Goal: Navigation & Orientation: Find specific page/section

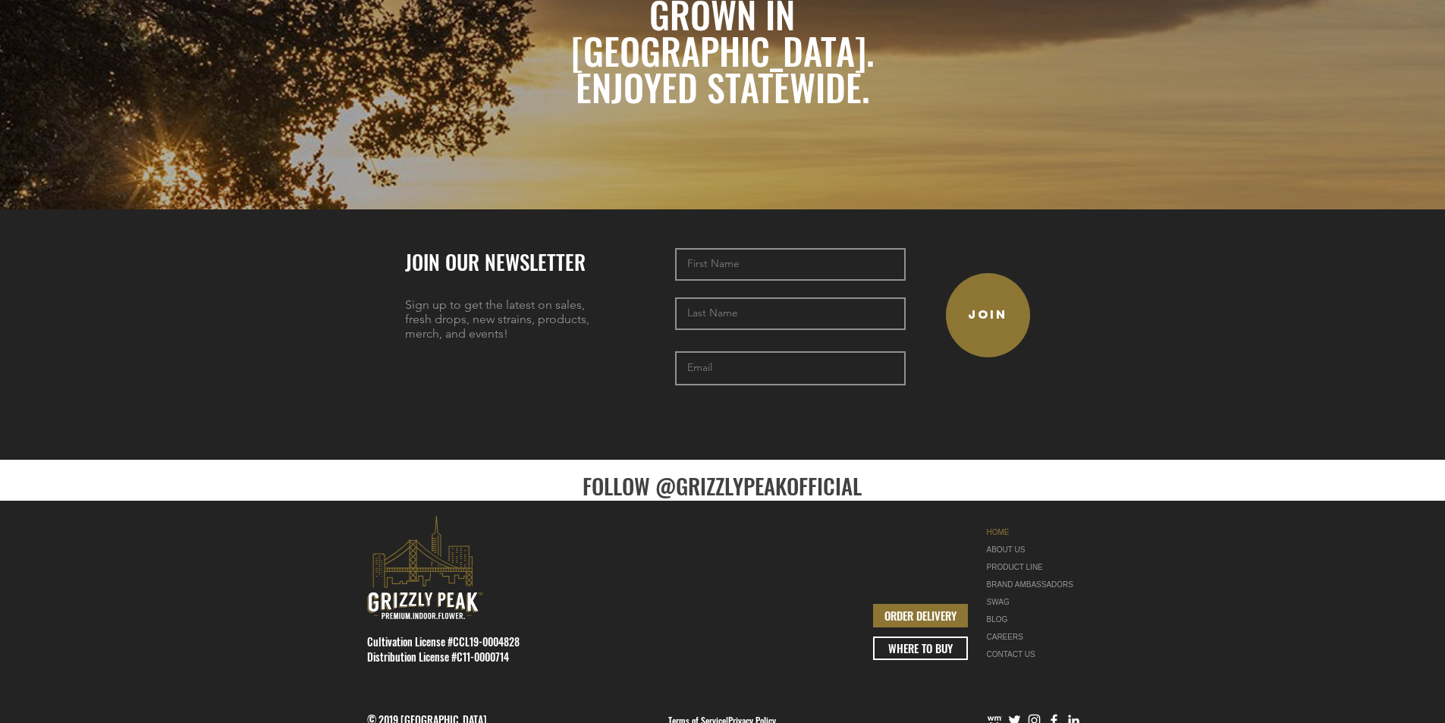
scroll to position [3329, 0]
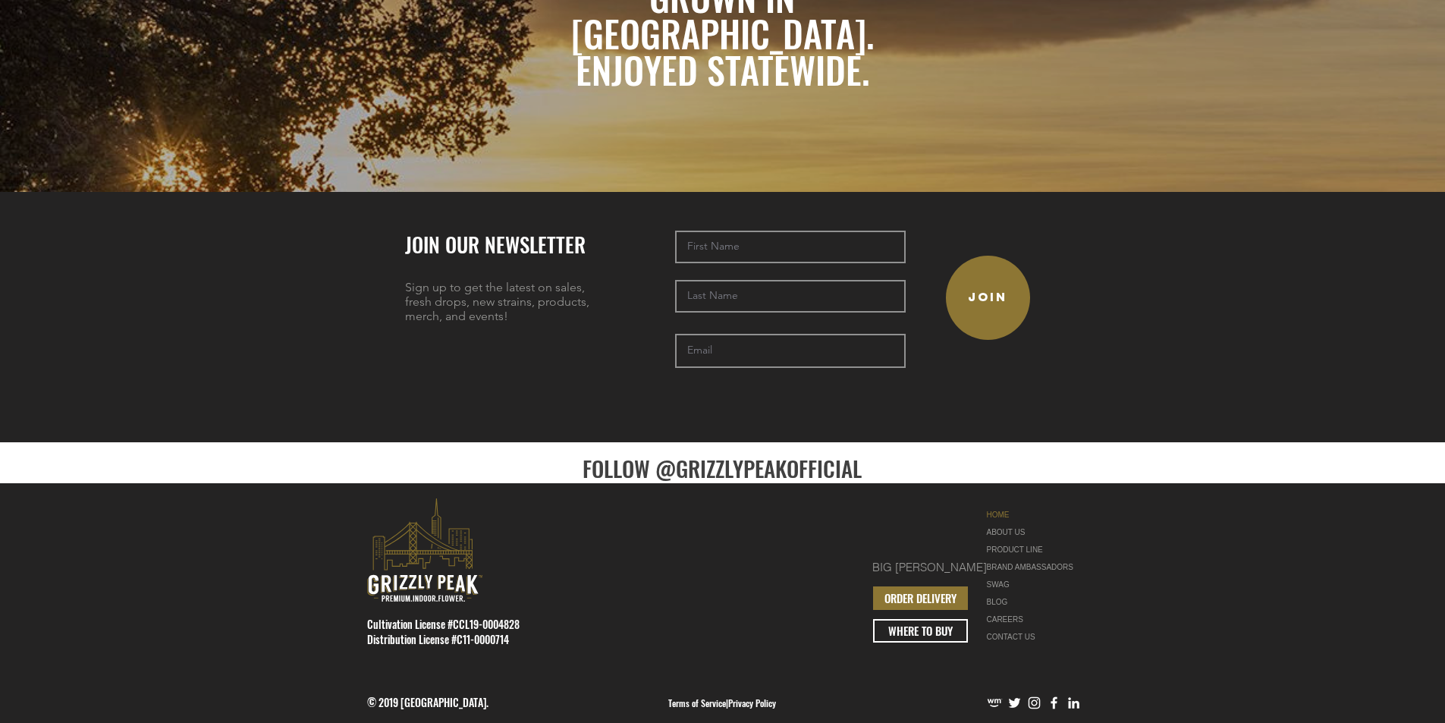
click at [1029, 558] on div "BRAND AMBASSADORS" at bounding box center [1035, 566] width 96 height 17
click at [1031, 558] on div "BRAND AMBASSADORS" at bounding box center [1035, 566] width 96 height 17
click at [1045, 558] on div "BRAND AMBASSADORS" at bounding box center [1035, 566] width 96 height 17
click at [999, 576] on link "SWAG" at bounding box center [1035, 584] width 96 height 17
click at [1011, 611] on link "CAREERS" at bounding box center [1035, 619] width 96 height 17
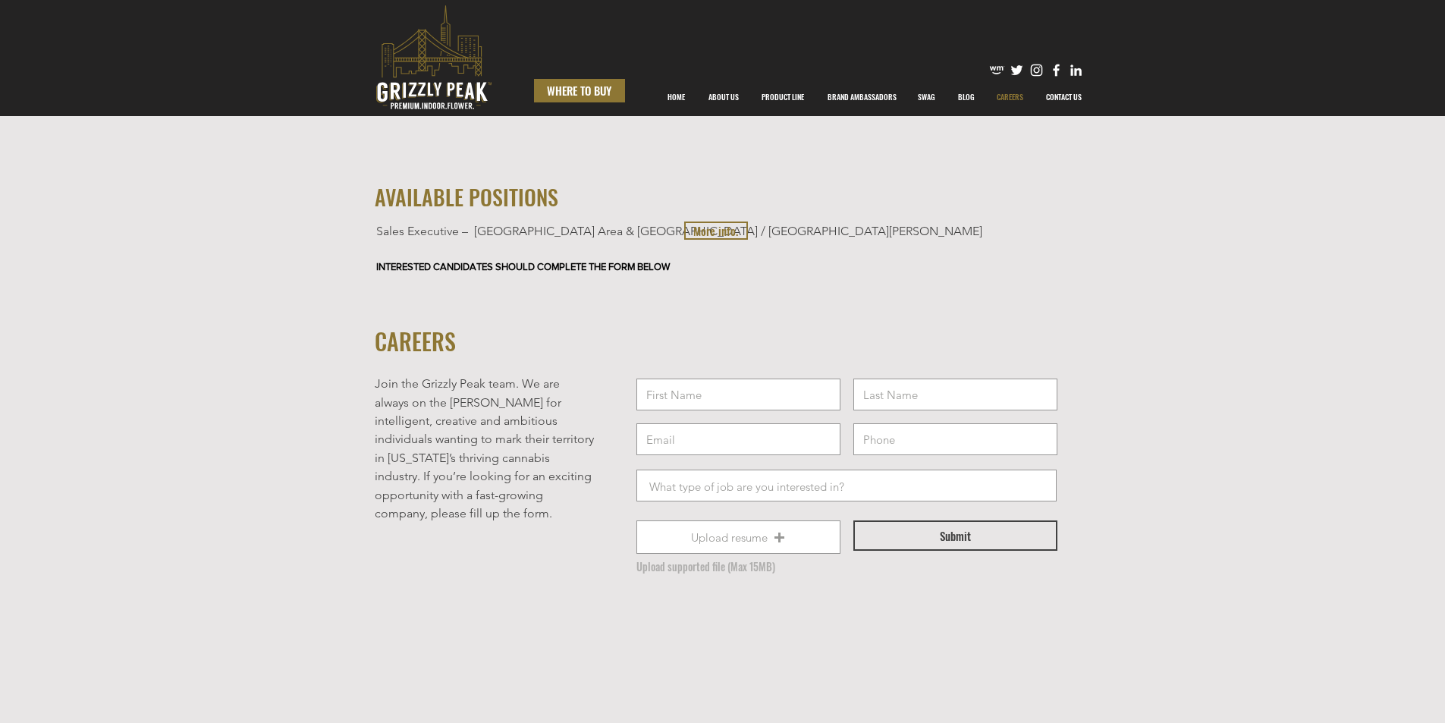
click at [603, 93] on span "WHERE TO BUY" at bounding box center [579, 91] width 64 height 16
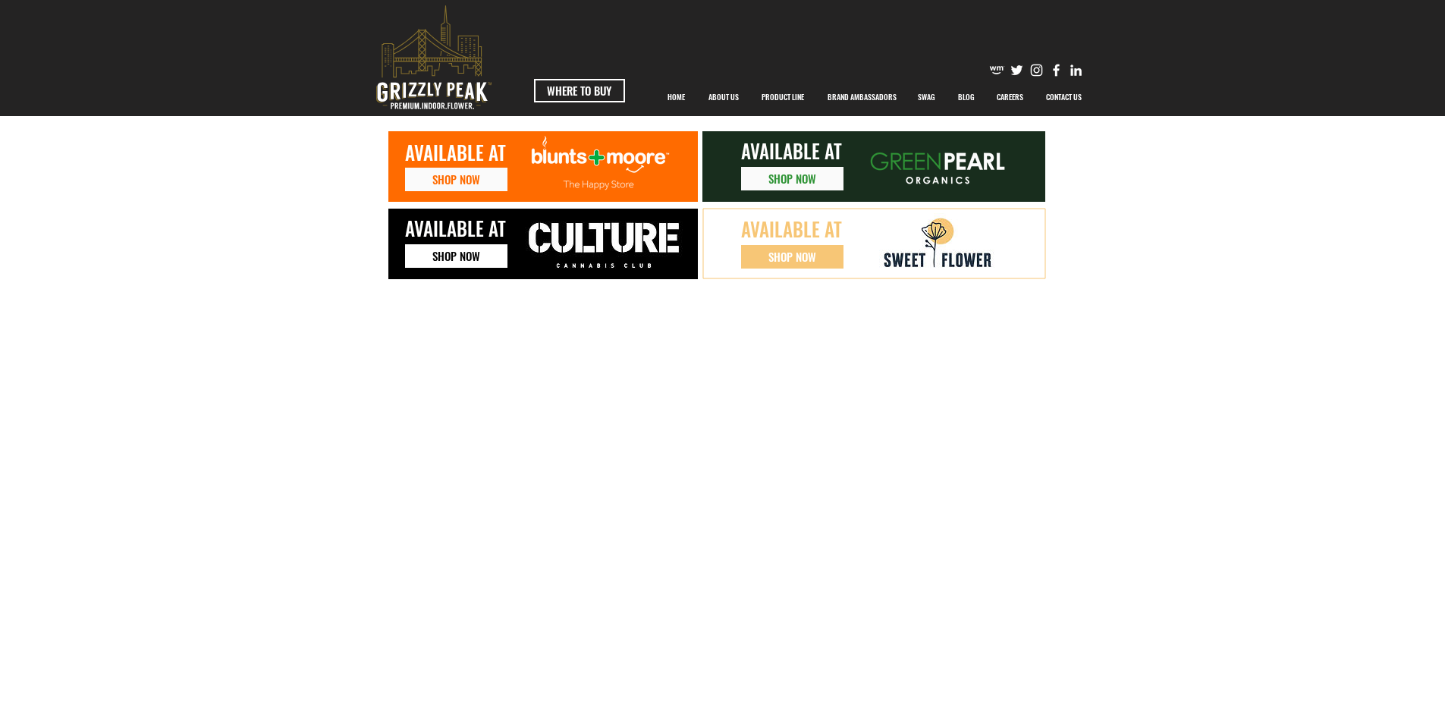
click at [495, 258] on link "SHOP NOW" at bounding box center [456, 256] width 102 height 24
